Goal: Communication & Community: Answer question/provide support

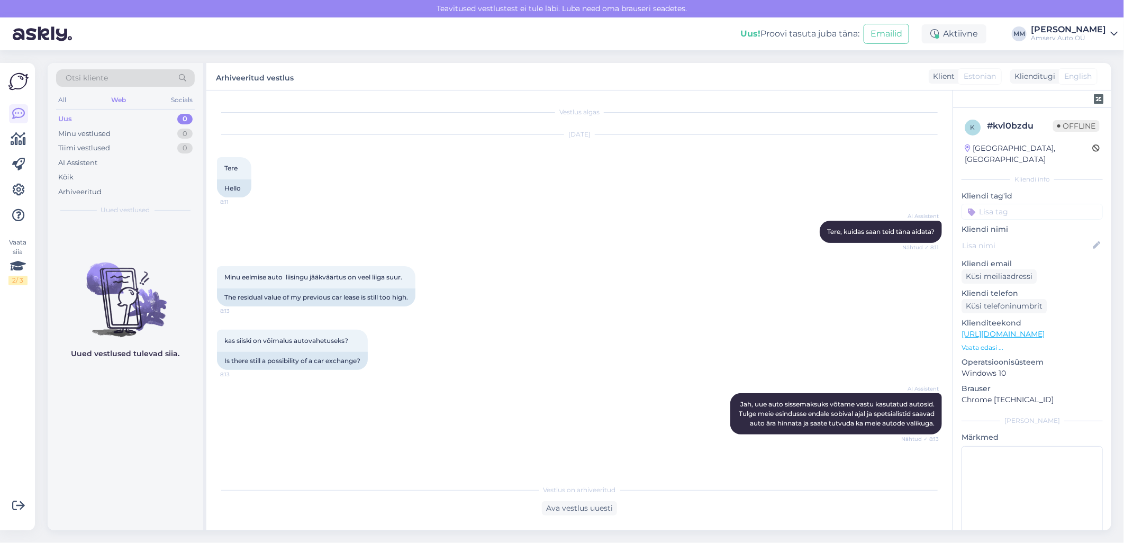
click at [122, 96] on div "Web" at bounding box center [118, 100] width 19 height 14
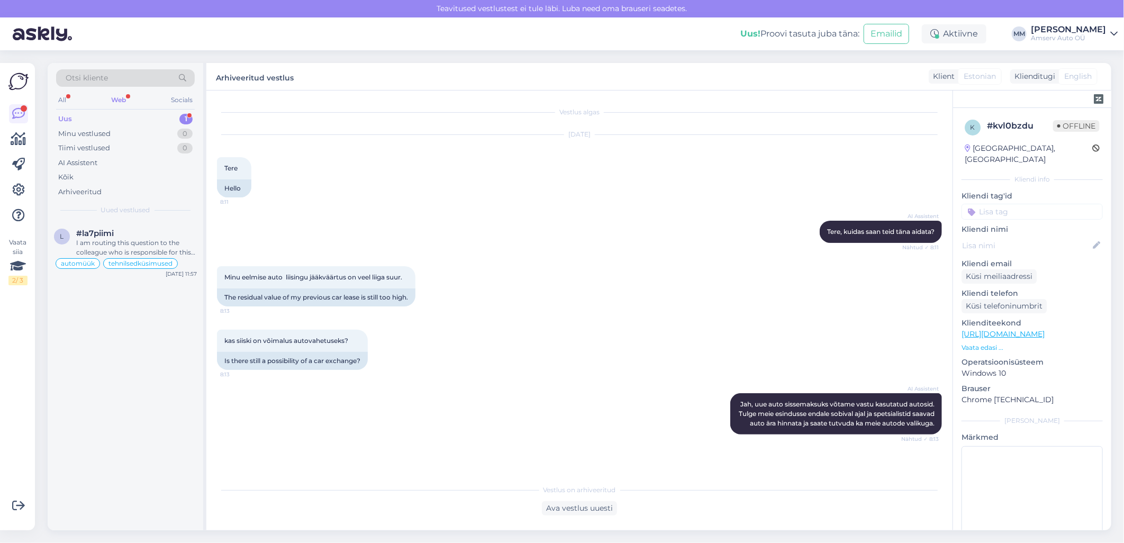
click at [116, 98] on div "Web" at bounding box center [118, 100] width 19 height 14
click at [122, 119] on div "Uus 1" at bounding box center [125, 119] width 139 height 15
click at [115, 246] on div "I am routing this question to the colleague who is responsible for this topic. …" at bounding box center [136, 247] width 121 height 19
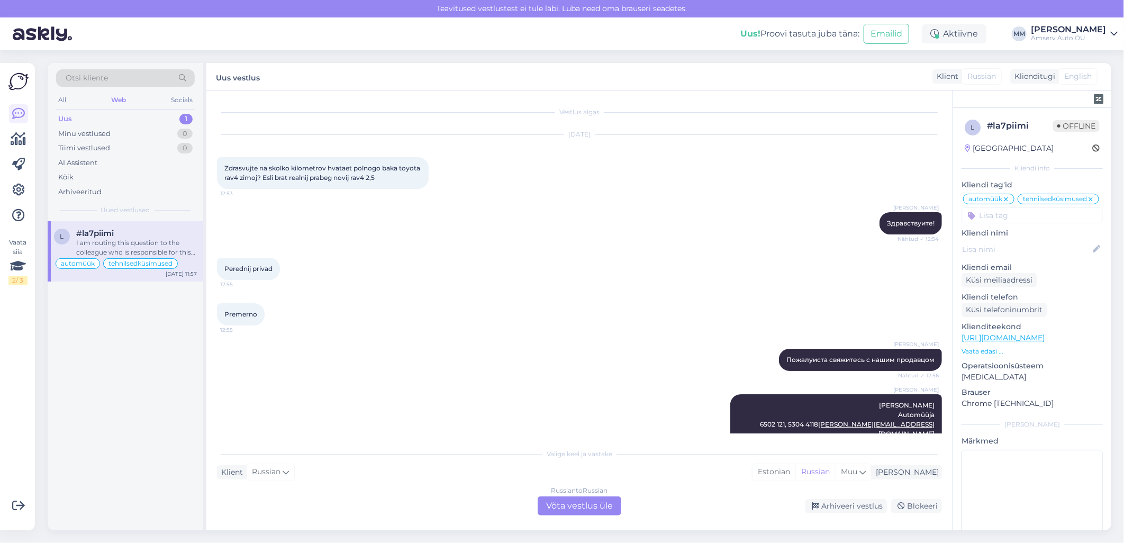
scroll to position [1466, 0]
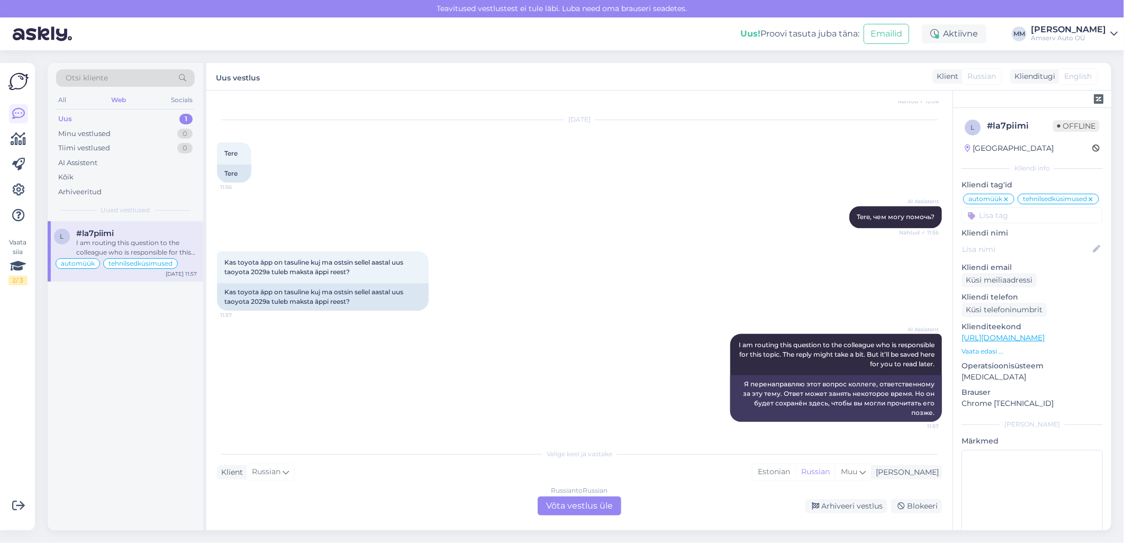
click at [575, 507] on div "Russian to Russian Võta vestlus üle" at bounding box center [580, 505] width 84 height 19
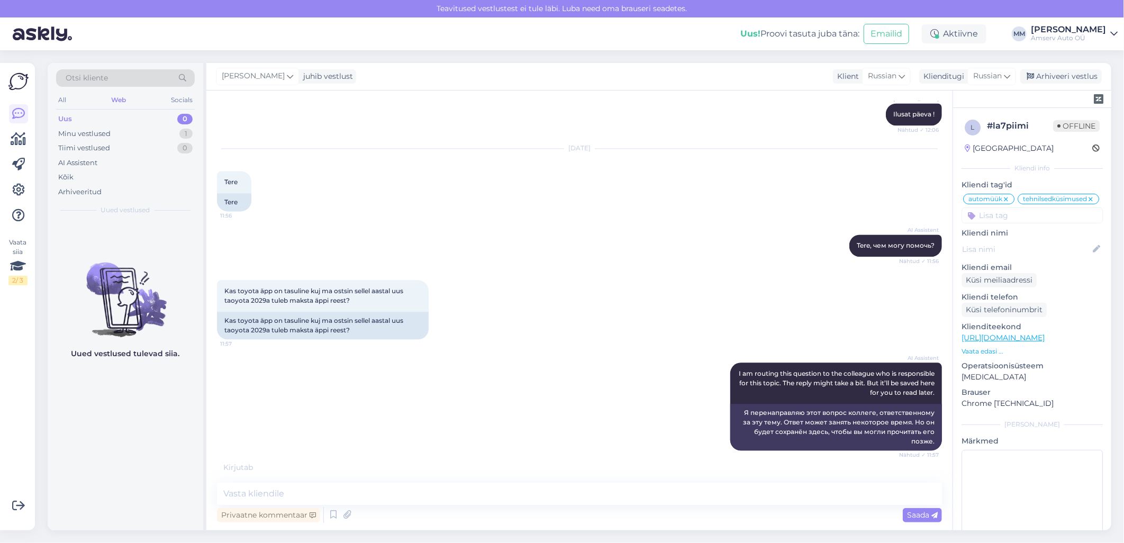
scroll to position [1481, 0]
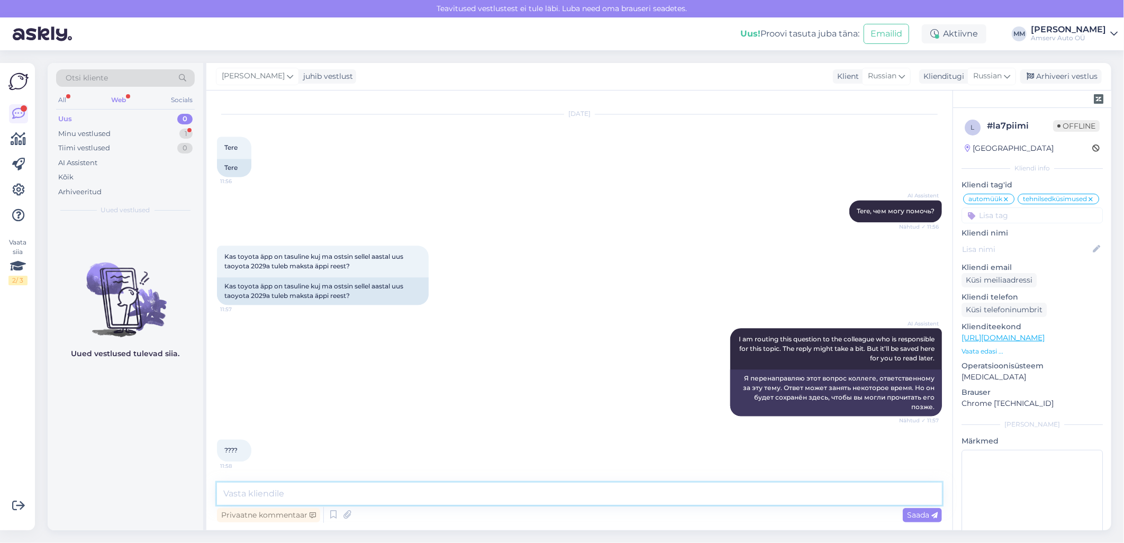
click at [340, 495] on textarea at bounding box center [579, 494] width 725 height 22
type textarea "Äpp on tasuta"
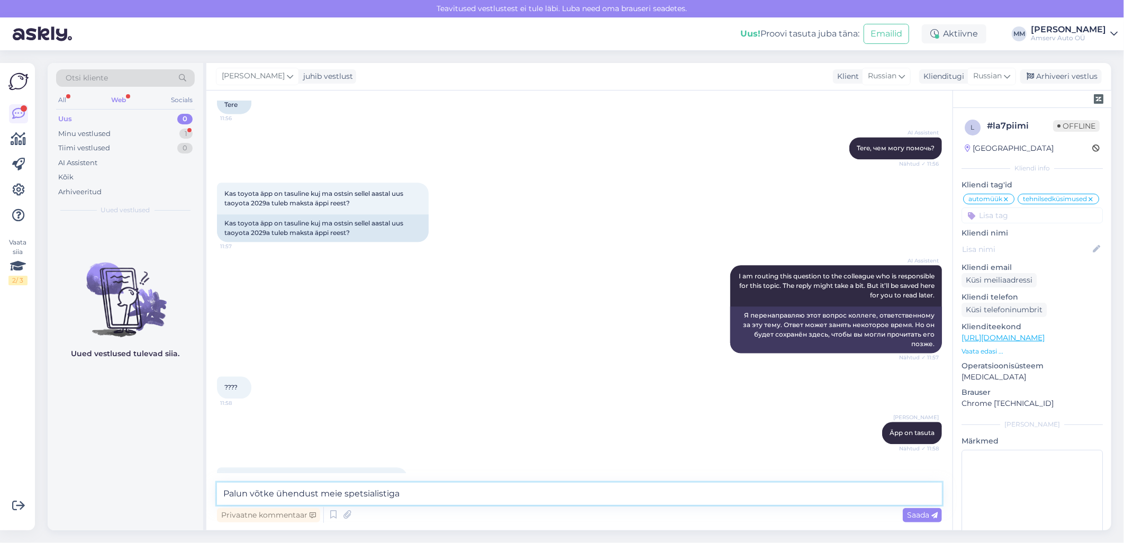
scroll to position [1573, 0]
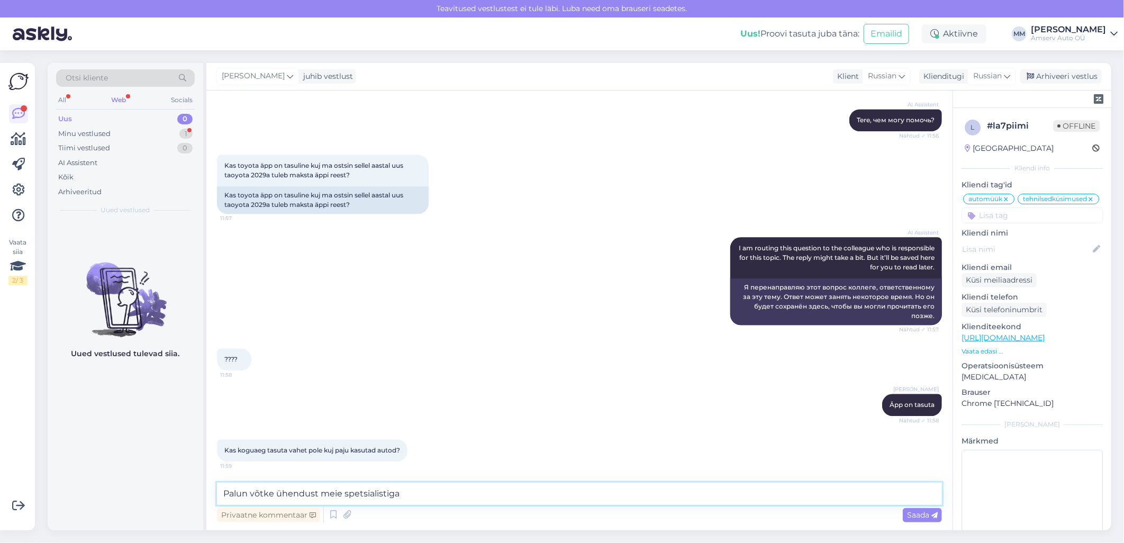
click at [403, 496] on textarea "Palun võtke ühendust meie spetsialistiga" at bounding box center [579, 494] width 725 height 22
click at [222, 496] on textarea "Palun võtke ühendust meie spetsialistiga" at bounding box center [579, 494] width 725 height 22
type textarea "Just nii. Kui Teil on rohkem küsimusi, palun võtke ühendust meie spetsialistiga"
click at [567, 495] on textarea "Just nii. Kui Teil on rohkem küsimusi, palun võtke ühendust meie spetsialistiga" at bounding box center [579, 494] width 725 height 22
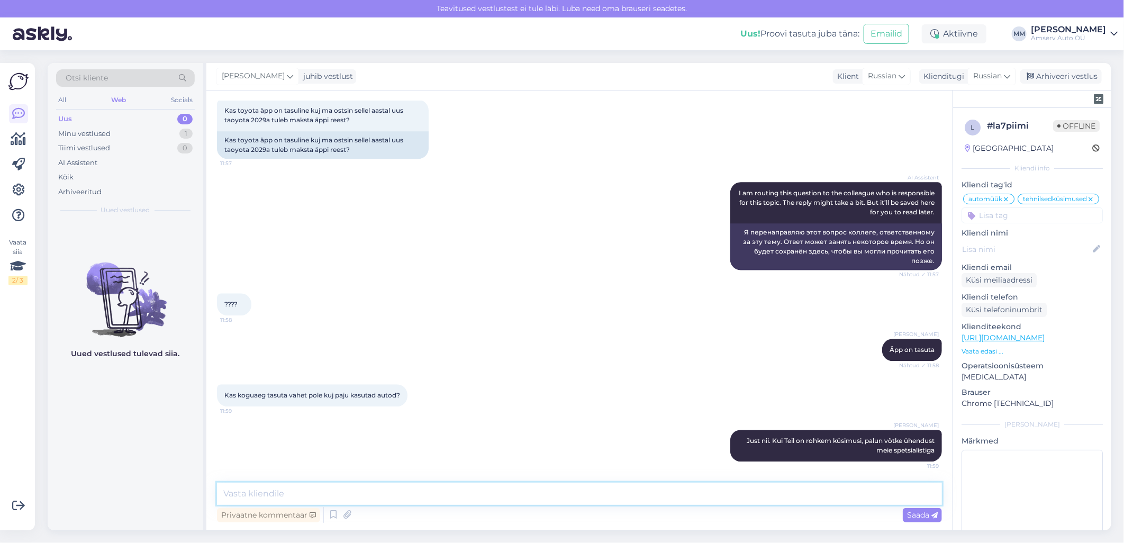
paste textarea "[PERSON_NAME] Kliendihaldur 650 2113, 5331 1624 [EMAIL_ADDRESS][DOMAIN_NAME]"
type textarea "[PERSON_NAME] Kliendihaldur 650 2113, 5331 1624 [EMAIL_ADDRESS][DOMAIN_NAME]"
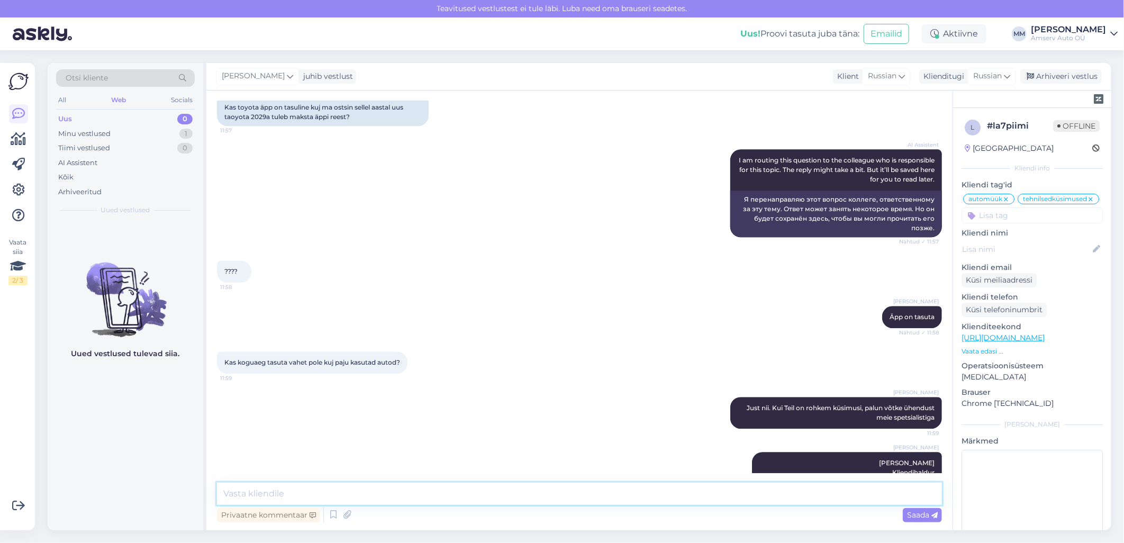
scroll to position [1701, 0]
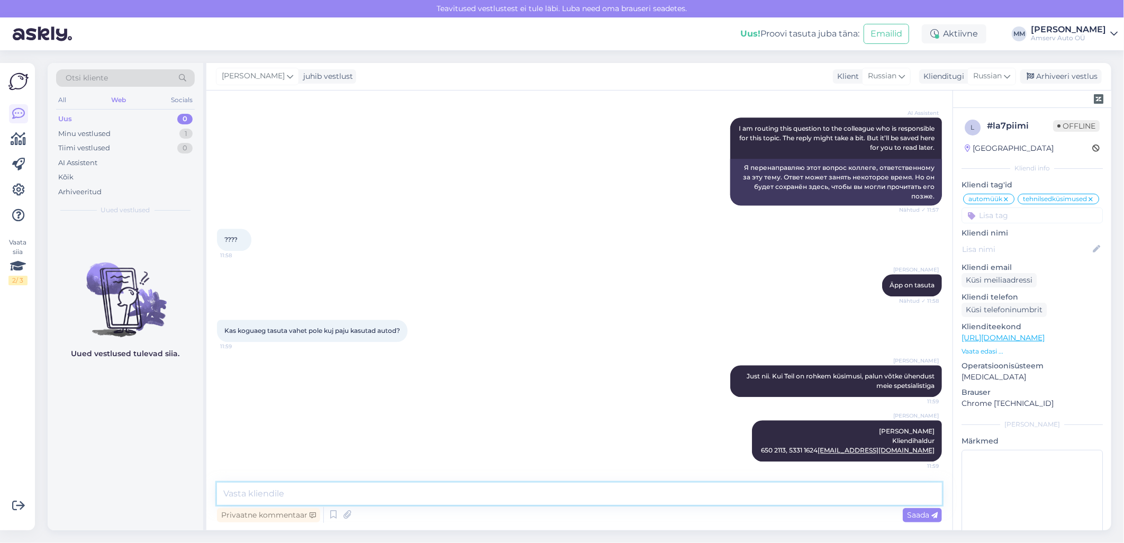
click at [468, 491] on textarea at bounding box center [579, 494] width 725 height 22
type textarea "Ilusat päeva!"
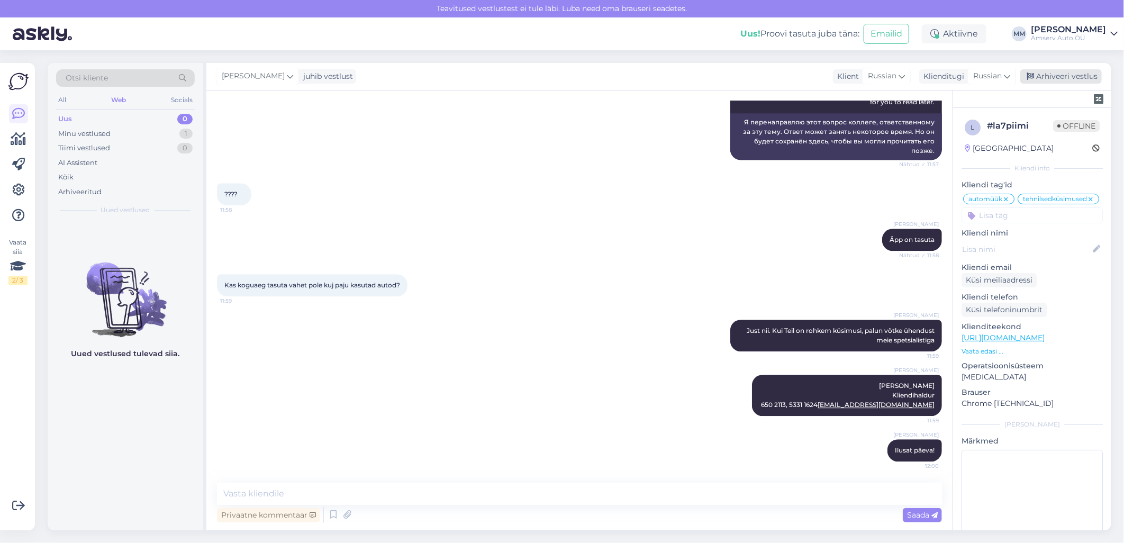
click at [1045, 73] on div "Arhiveeri vestlus" at bounding box center [1062, 76] width 82 height 14
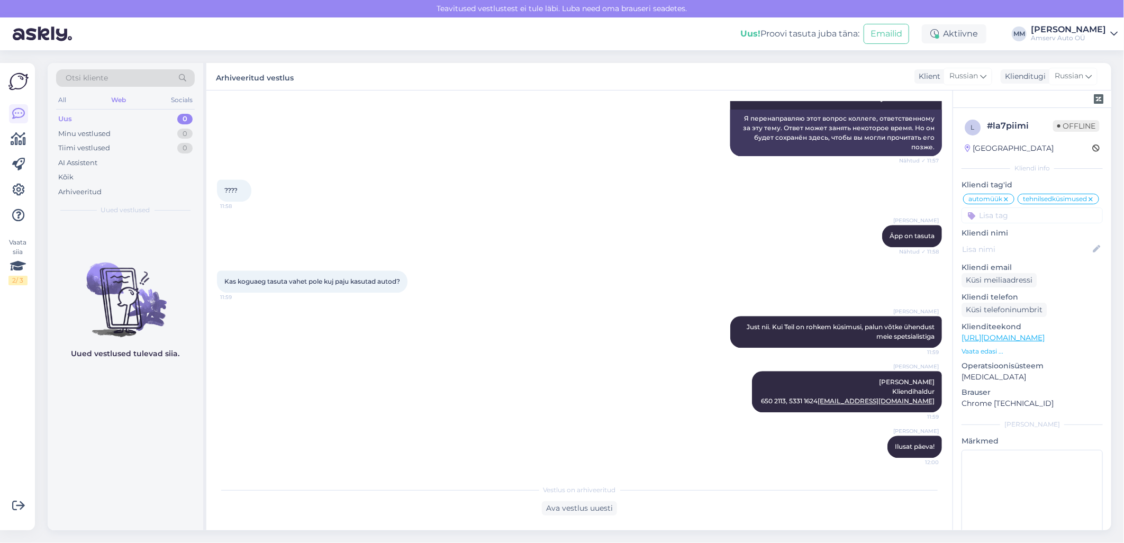
click at [116, 98] on div "Web" at bounding box center [118, 100] width 19 height 14
click at [89, 192] on div "Arhiveeritud" at bounding box center [79, 192] width 43 height 11
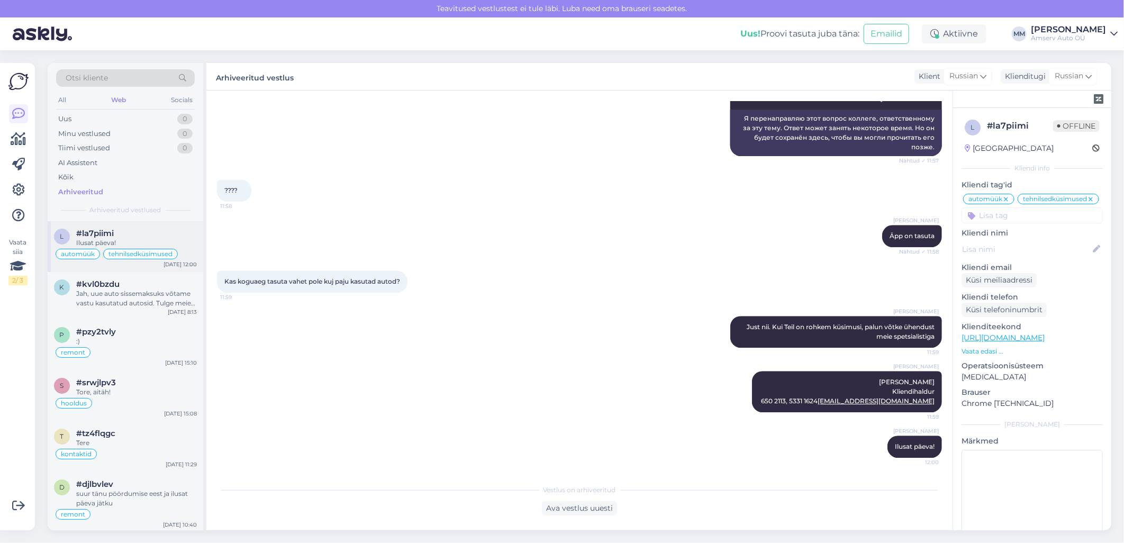
click at [106, 242] on div "Ilusat päeva!" at bounding box center [136, 243] width 121 height 10
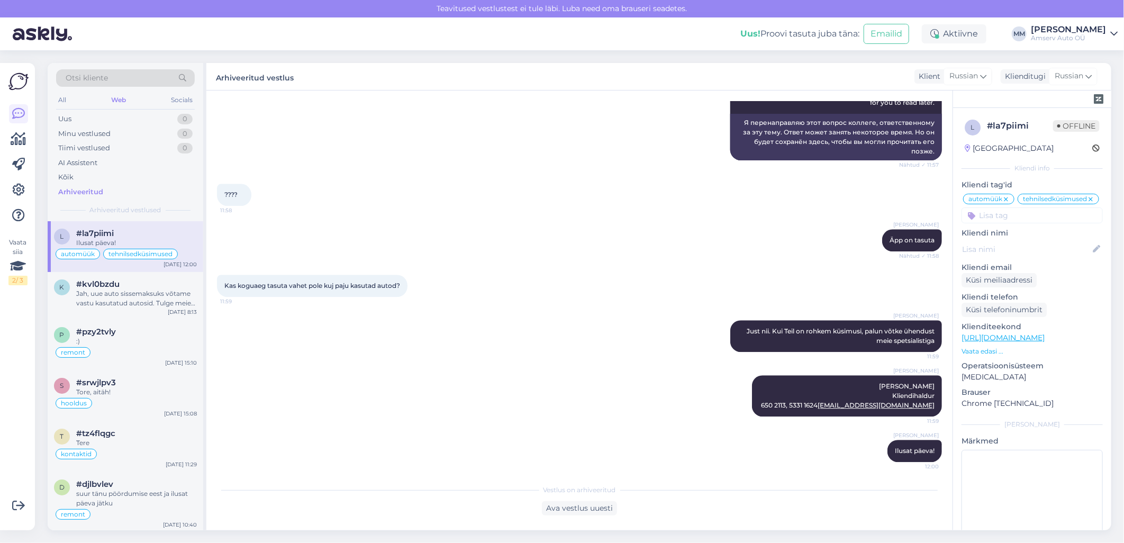
scroll to position [1750, 0]
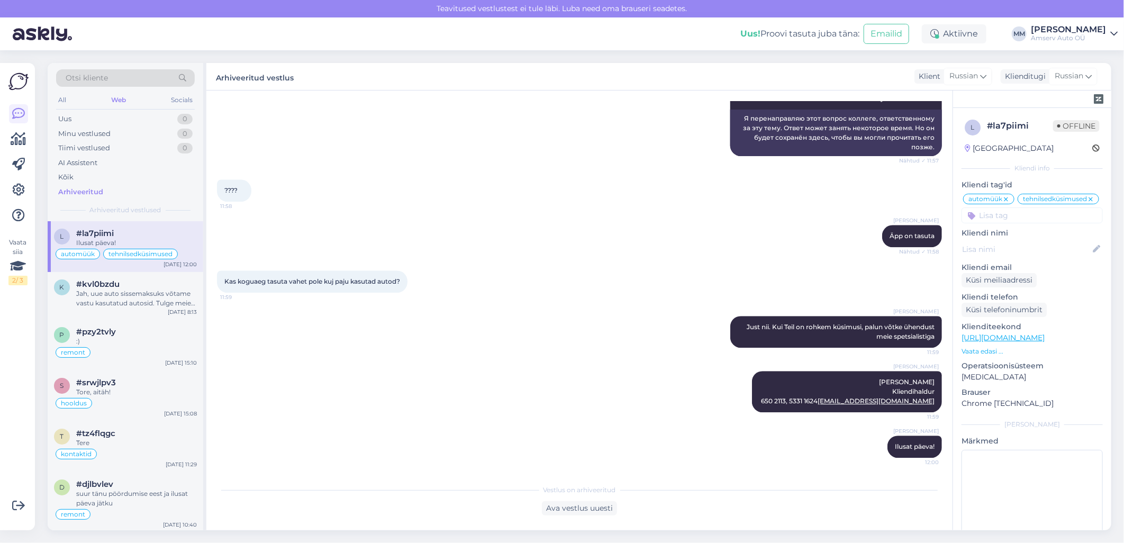
click at [997, 223] on input at bounding box center [1032, 215] width 141 height 16
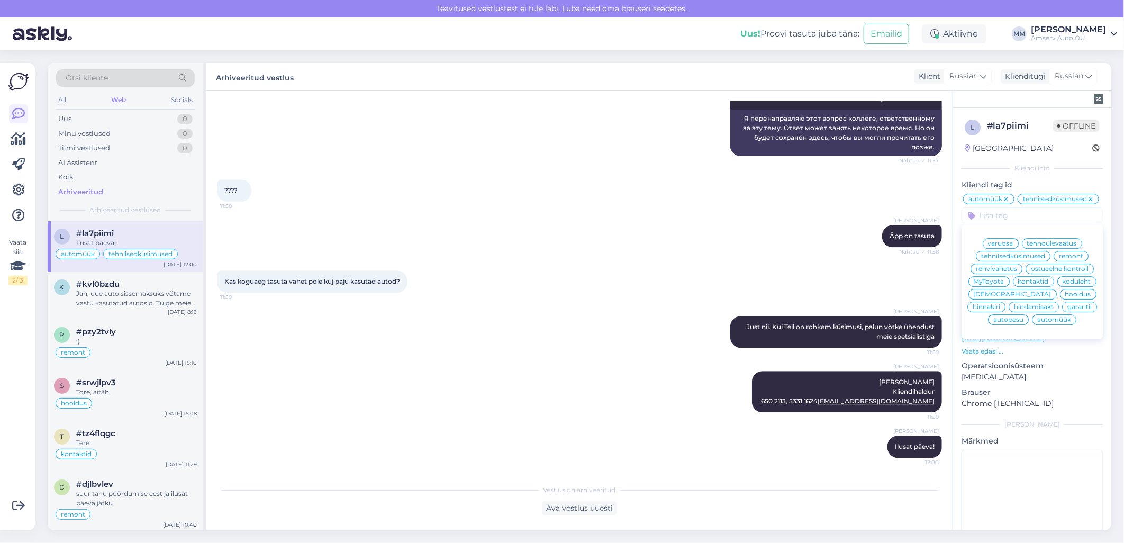
click at [1025, 259] on span "tehnilsedküsimused" at bounding box center [1013, 256] width 64 height 6
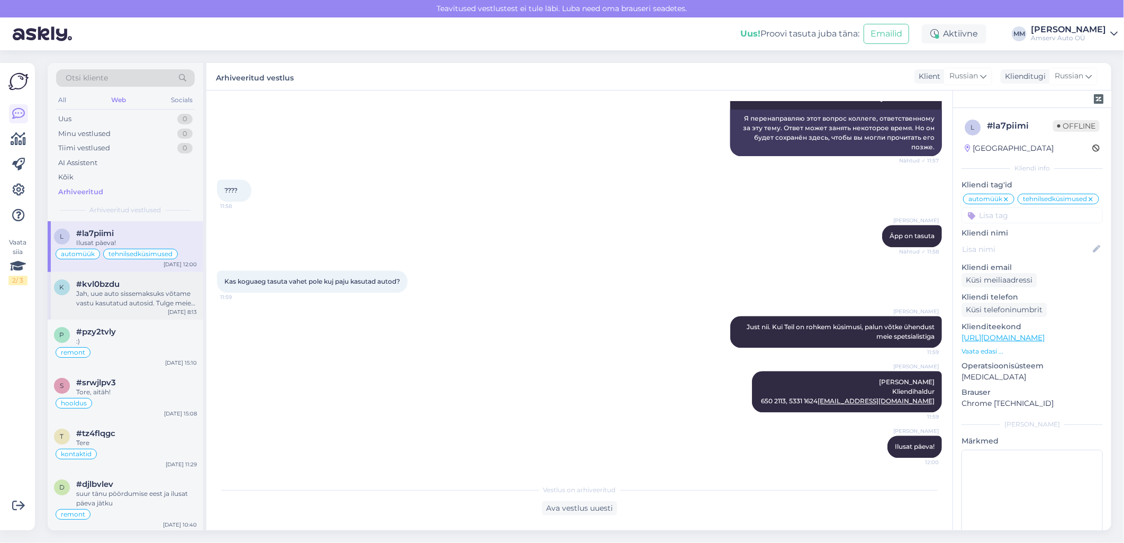
click at [124, 290] on div "Jah, uue auto sissemaksuks võtame vastu kasutatud autosid. Tulge meie esindusse…" at bounding box center [136, 298] width 121 height 19
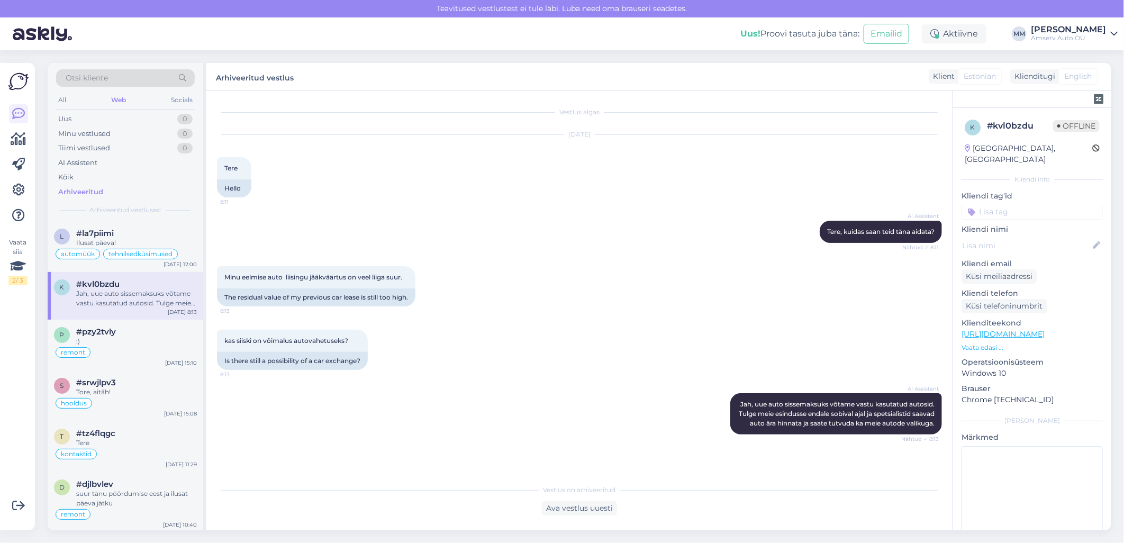
click at [997, 204] on input at bounding box center [1032, 212] width 141 height 16
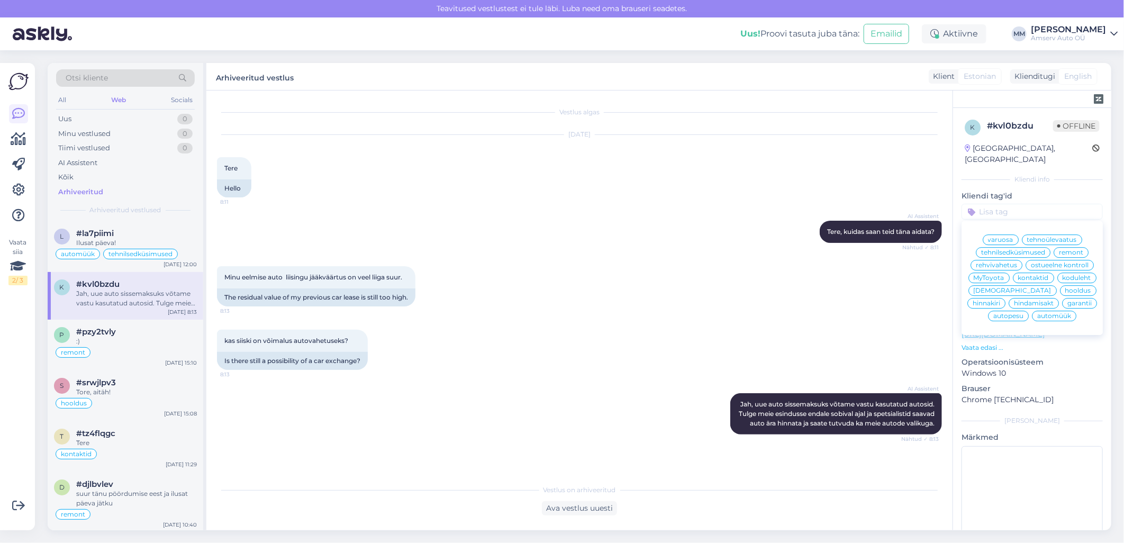
click at [1037, 318] on span "automüük" at bounding box center [1054, 316] width 34 height 6
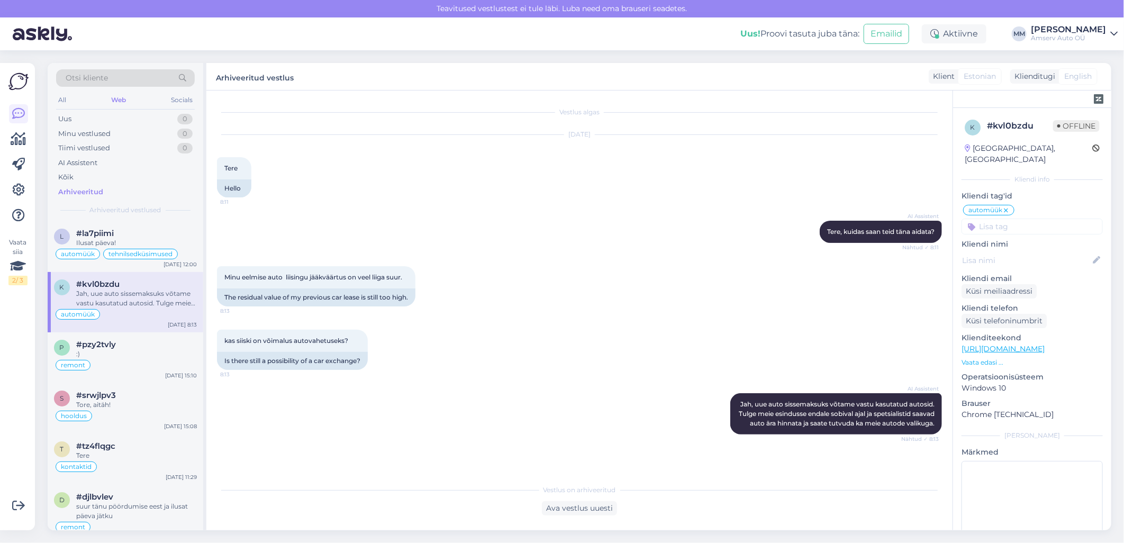
click at [508, 341] on div "kas siiski on võimalus autovahetuseks? 8:13 Is there still a possibility of a c…" at bounding box center [579, 350] width 725 height 64
click at [125, 96] on div "Web" at bounding box center [118, 100] width 19 height 14
click at [115, 118] on div "Uus 0" at bounding box center [125, 119] width 139 height 15
